Goal: Transaction & Acquisition: Book appointment/travel/reservation

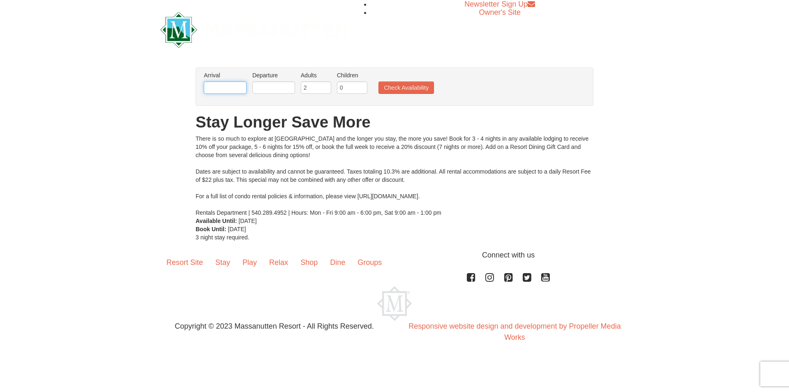
click at [229, 85] on input "text" at bounding box center [225, 87] width 43 height 12
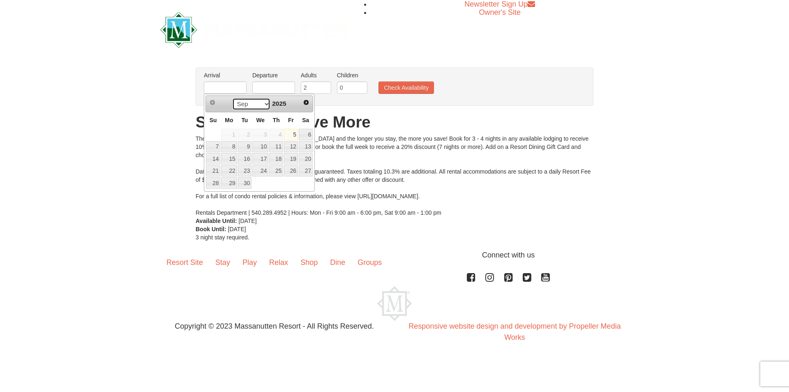
click at [268, 102] on select "Sep Oct Nov Dec" at bounding box center [251, 104] width 38 height 12
click at [293, 169] on link "26" at bounding box center [291, 171] width 14 height 12
type input "[DATE]"
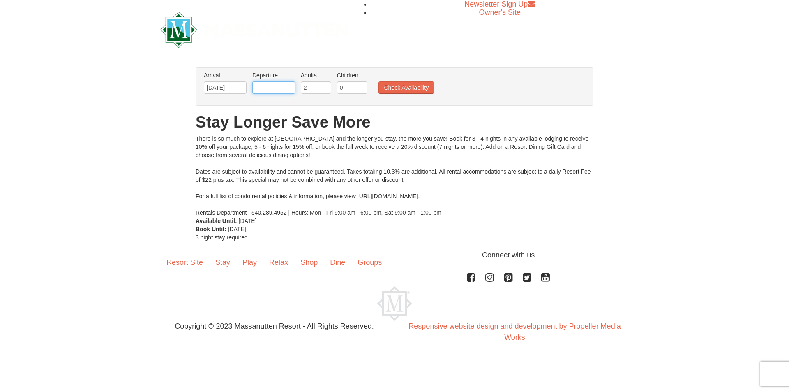
click at [281, 86] on input "text" at bounding box center [273, 87] width 43 height 12
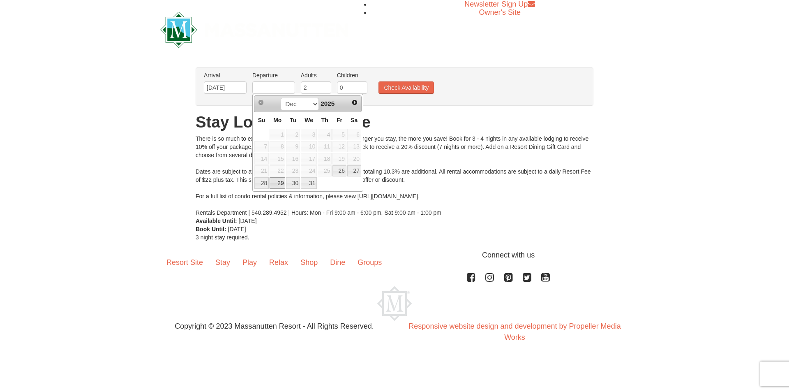
click at [281, 182] on link "29" at bounding box center [278, 183] width 16 height 12
type input "[DATE]"
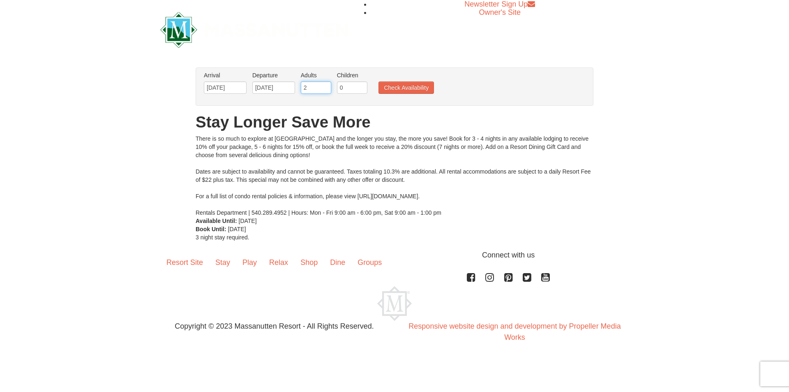
click at [312, 82] on input "2" at bounding box center [316, 87] width 30 height 12
click at [325, 84] on input "3" at bounding box center [316, 87] width 30 height 12
type input "4"
click at [325, 84] on input "4" at bounding box center [316, 87] width 30 height 12
click at [394, 91] on button "Check Availability" at bounding box center [406, 87] width 55 height 12
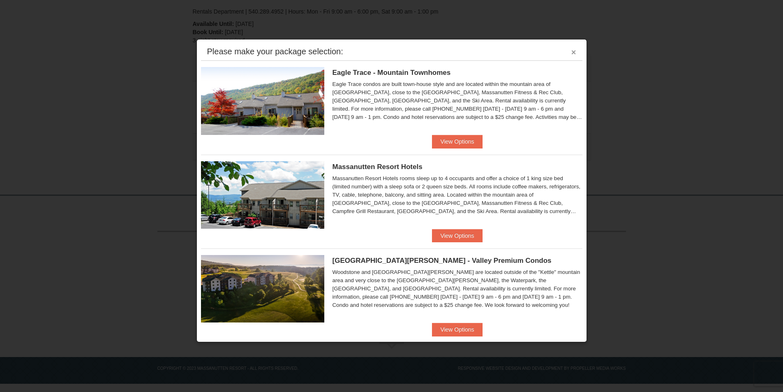
click at [571, 51] on button "×" at bounding box center [573, 52] width 5 height 8
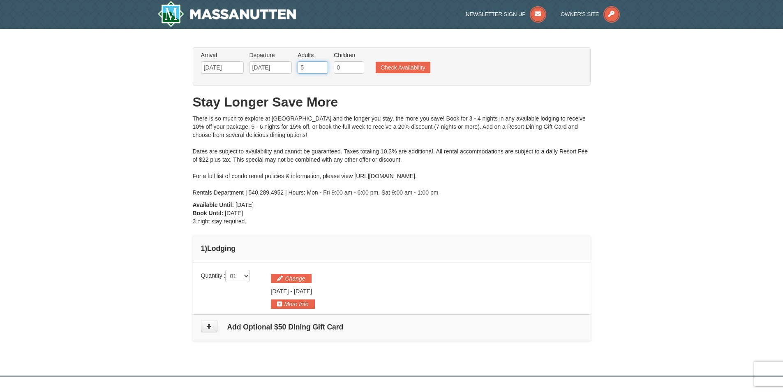
type input "5"
click at [322, 66] on input "5" at bounding box center [313, 67] width 30 height 12
click at [385, 72] on button "Check Availability" at bounding box center [403, 68] width 55 height 12
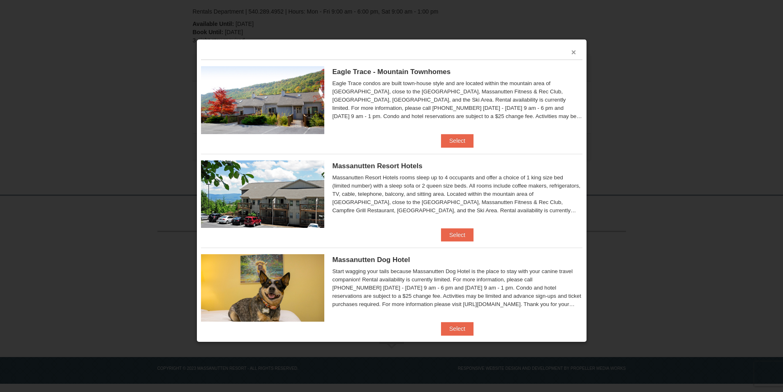
click at [571, 53] on button "×" at bounding box center [573, 52] width 5 height 8
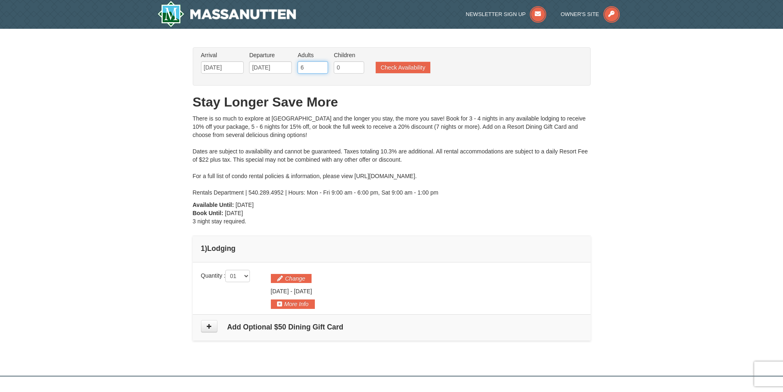
type input "6"
click at [321, 65] on input "6" at bounding box center [313, 67] width 30 height 12
click at [386, 68] on button "Check Availability" at bounding box center [403, 68] width 55 height 12
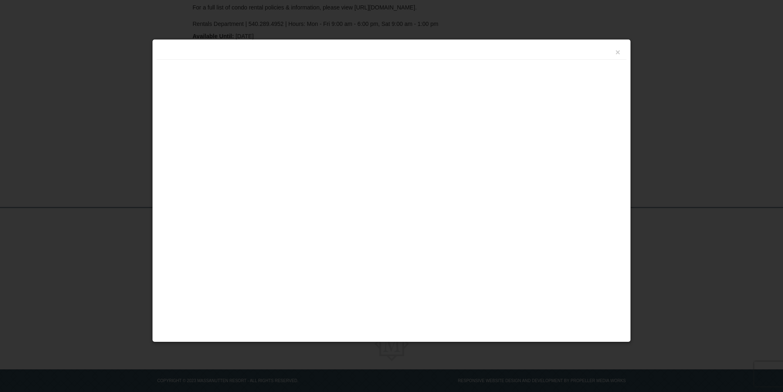
scroll to position [181, 0]
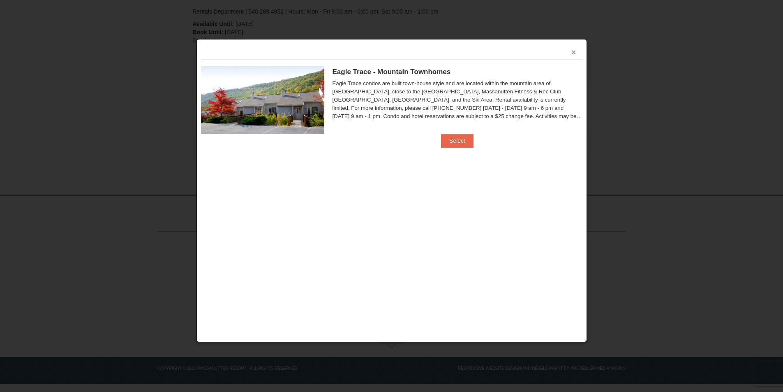
click at [572, 55] on button "×" at bounding box center [573, 52] width 5 height 8
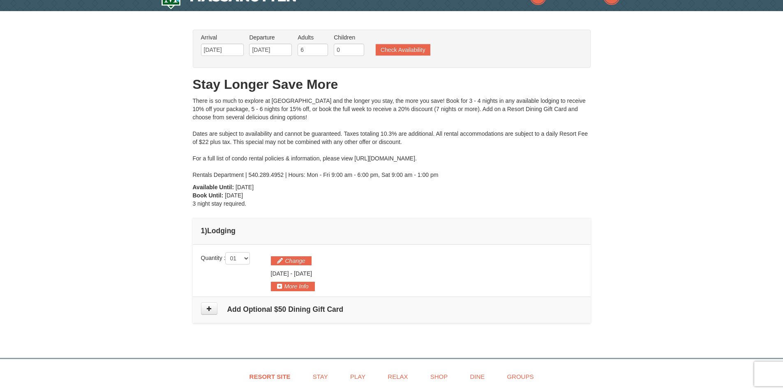
scroll to position [0, 0]
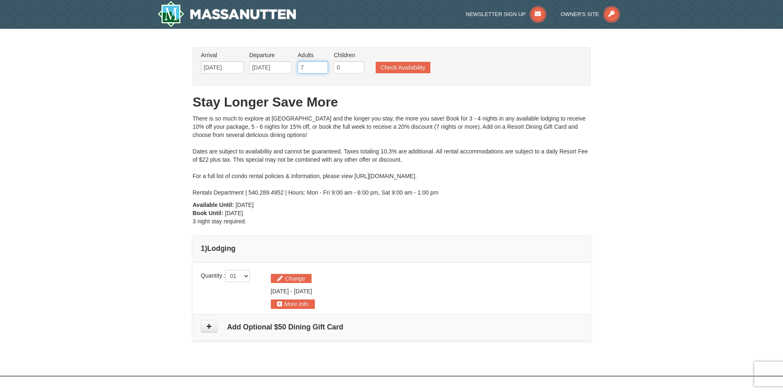
click at [322, 64] on input "7" at bounding box center [313, 67] width 30 height 12
type input "8"
click at [322, 64] on input "8" at bounding box center [313, 67] width 30 height 12
click at [388, 68] on button "Check Availability" at bounding box center [403, 68] width 55 height 12
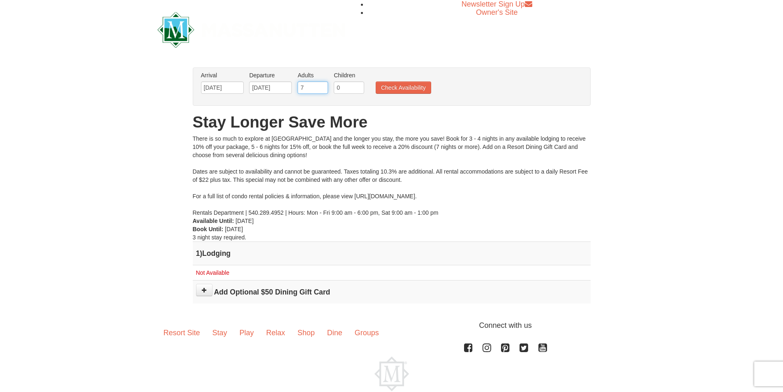
click at [323, 89] on input "7" at bounding box center [313, 87] width 30 height 12
click at [323, 89] on input "6" at bounding box center [313, 87] width 30 height 12
click at [323, 89] on input "5" at bounding box center [313, 87] width 30 height 12
click at [341, 86] on input "0" at bounding box center [349, 87] width 30 height 12
type input "4"
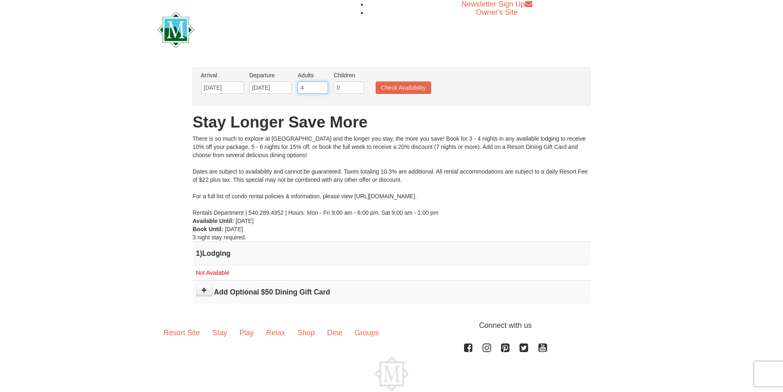
click at [320, 90] on input "4" at bounding box center [313, 87] width 30 height 12
click at [341, 86] on input "0" at bounding box center [349, 87] width 30 height 12
type input "2"
click at [384, 88] on button "Check Availability" at bounding box center [403, 87] width 55 height 12
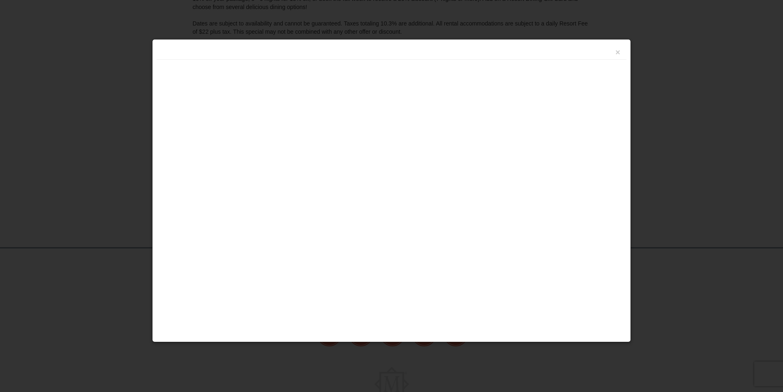
scroll to position [181, 0]
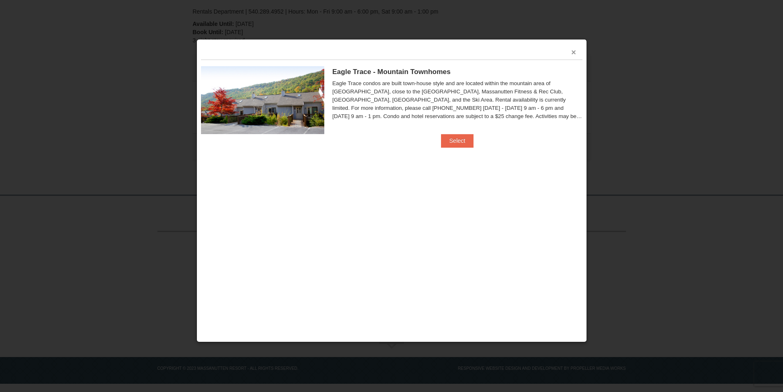
click at [573, 49] on button "×" at bounding box center [573, 52] width 5 height 8
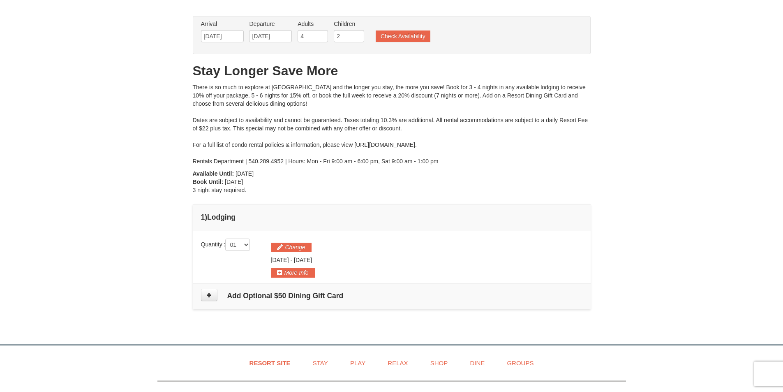
scroll to position [0, 0]
